Goal: Navigation & Orientation: Find specific page/section

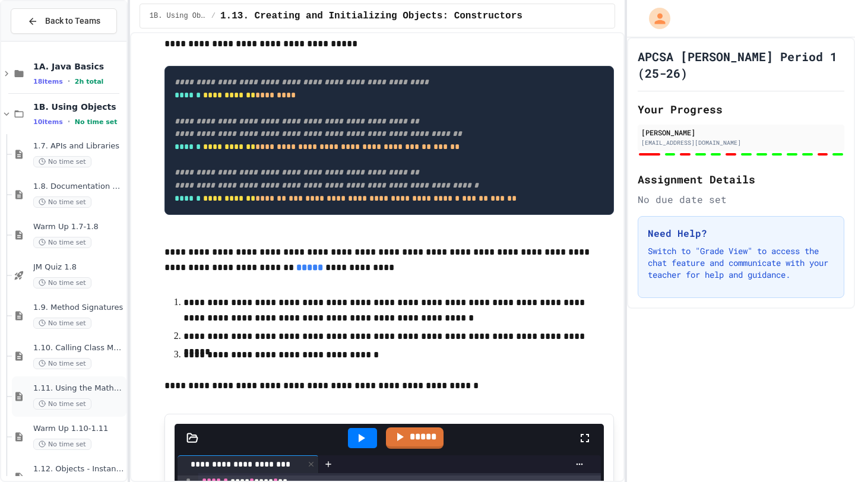
scroll to position [69, 0]
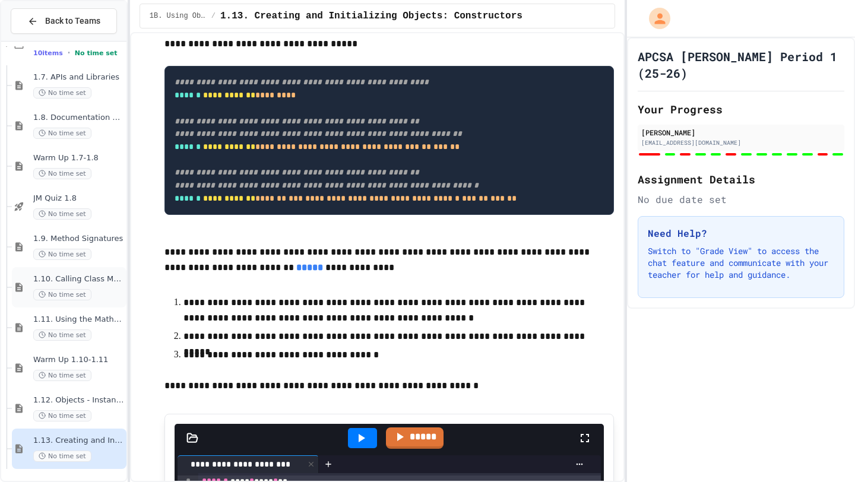
click at [96, 272] on div "1.10. Calling Class Methods No time set" at bounding box center [69, 287] width 115 height 40
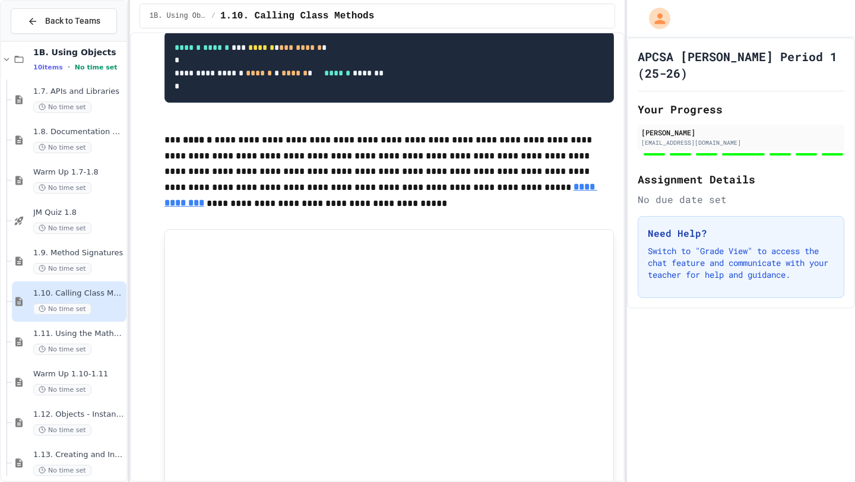
scroll to position [1911, 0]
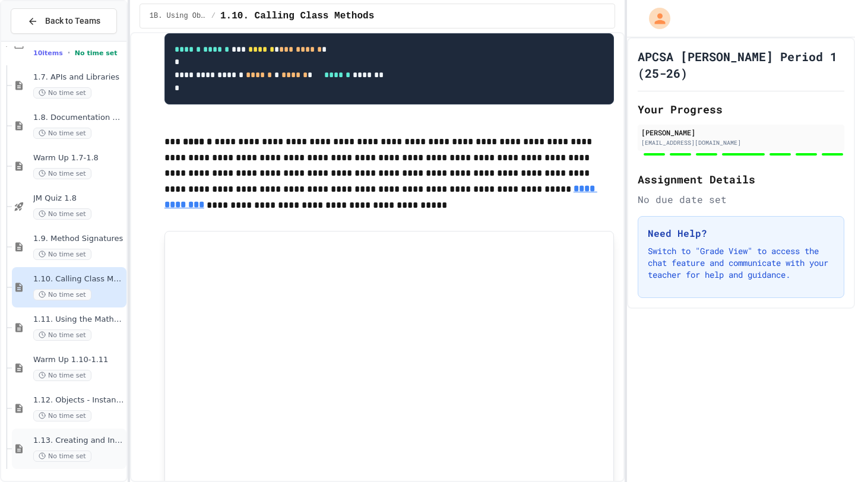
click at [97, 459] on div "No time set" at bounding box center [78, 456] width 91 height 11
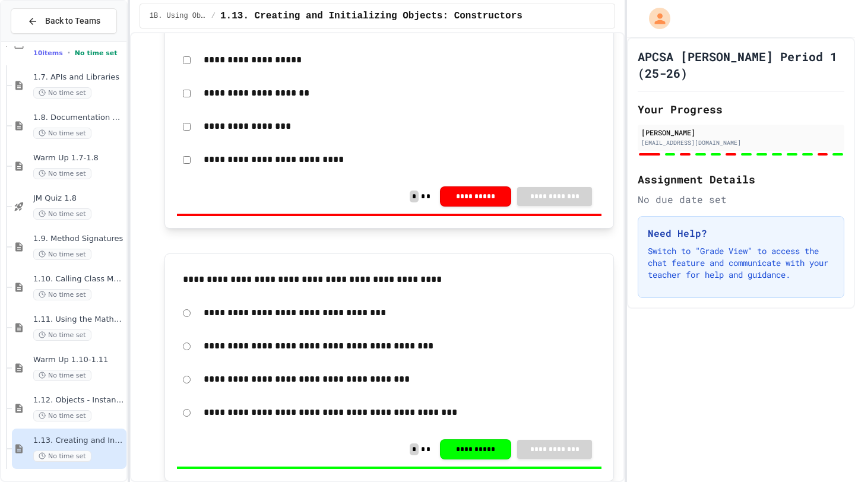
scroll to position [932, 0]
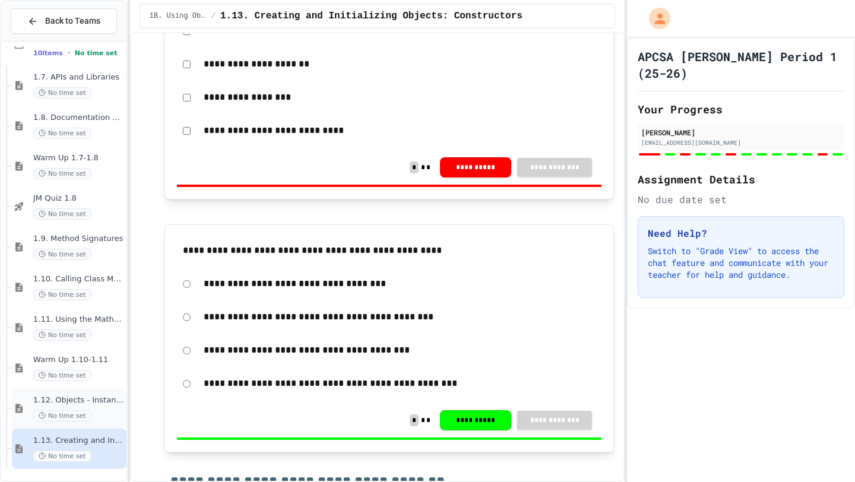
click at [74, 421] on span "No time set" at bounding box center [62, 415] width 58 height 11
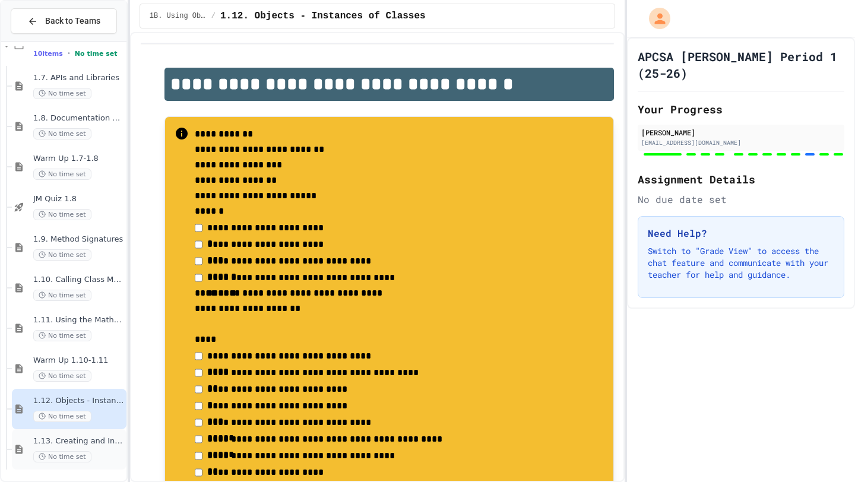
click at [92, 450] on div "1.13. Creating and Initializing Objects: Constructors No time set" at bounding box center [78, 449] width 91 height 26
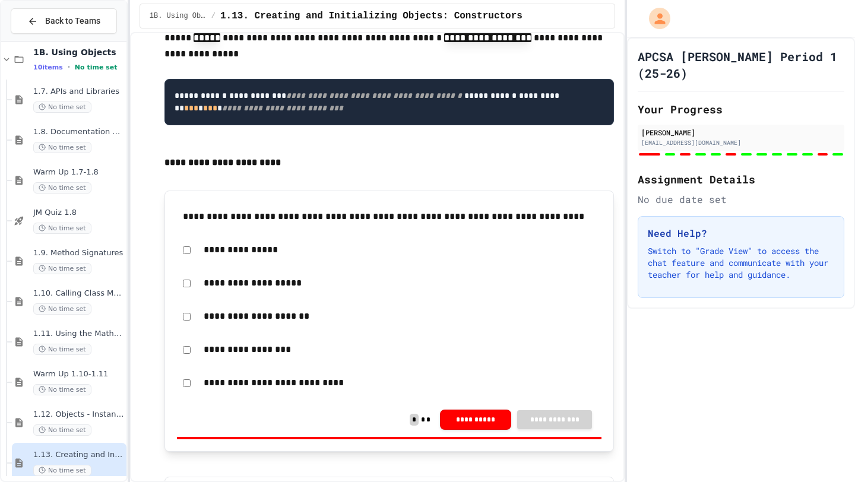
scroll to position [704, 0]
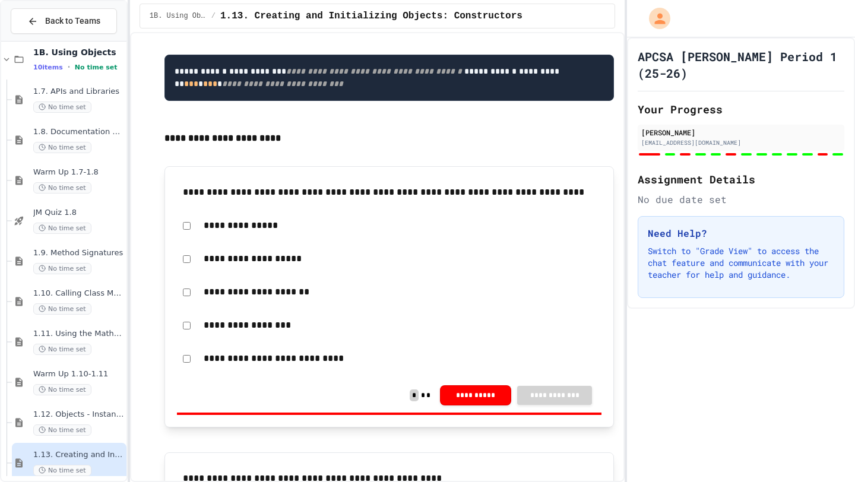
click at [387, 206] on div "**********" at bounding box center [389, 192] width 424 height 27
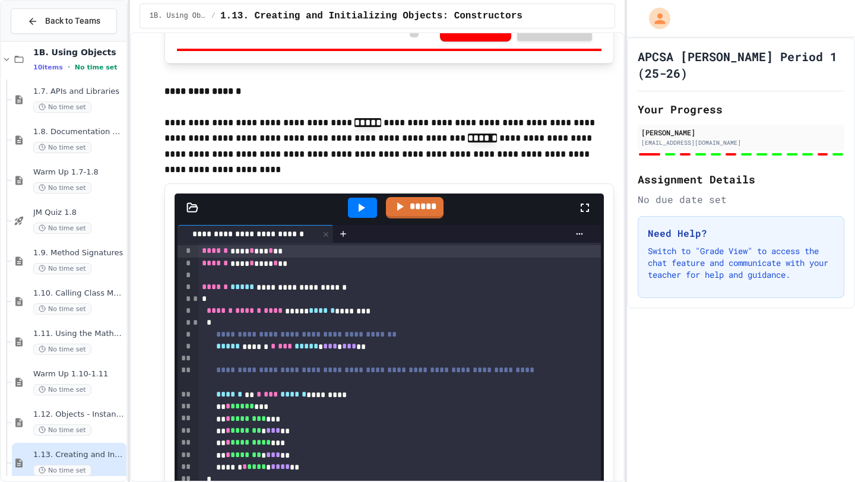
scroll to position [1966, 0]
